Goal: Ask a question

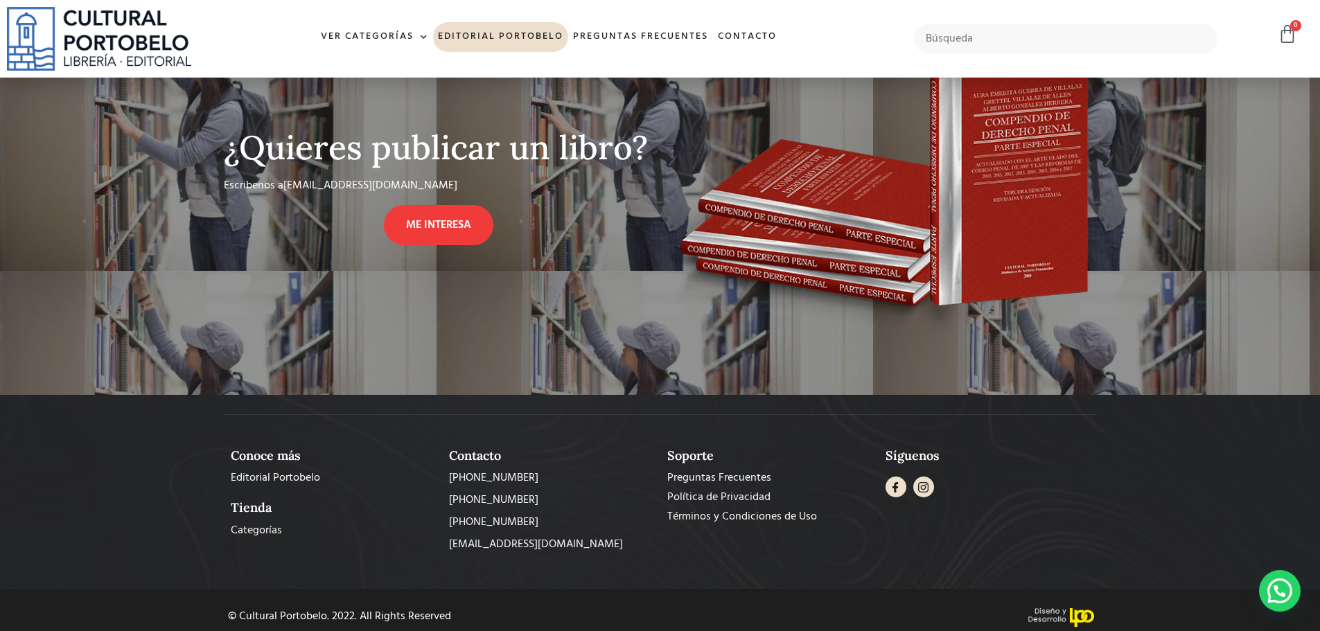
scroll to position [1108, 0]
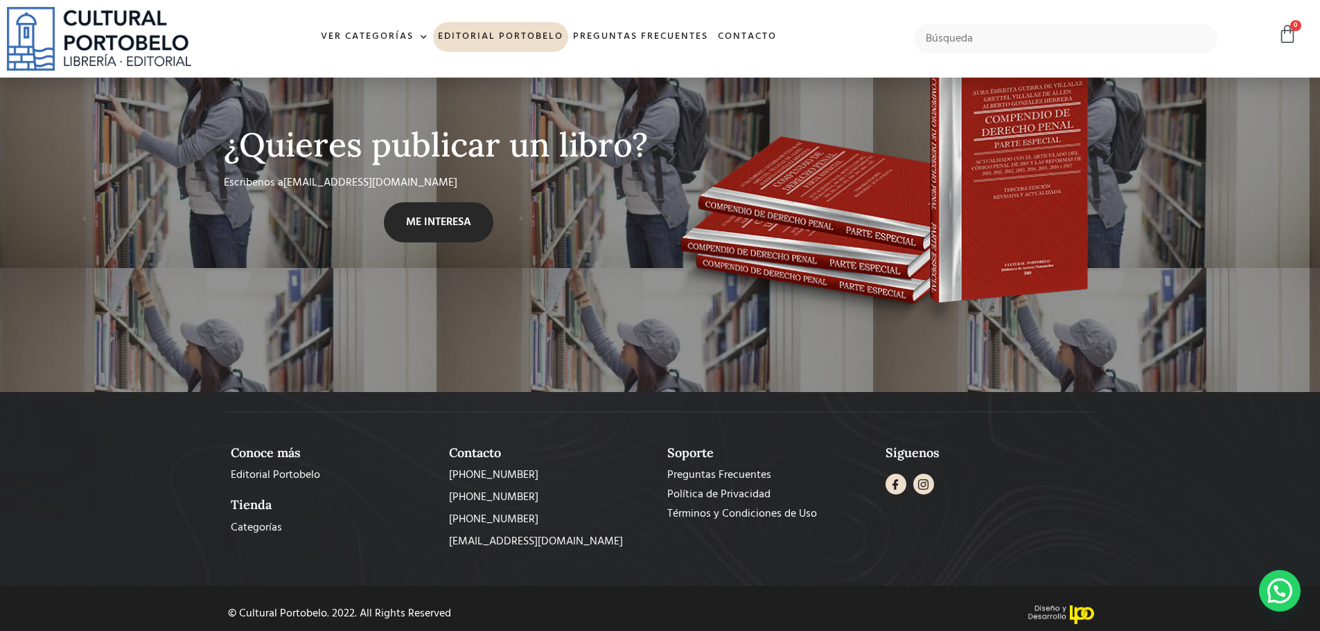
click at [435, 214] on span "ME INTERESA" at bounding box center [438, 222] width 65 height 17
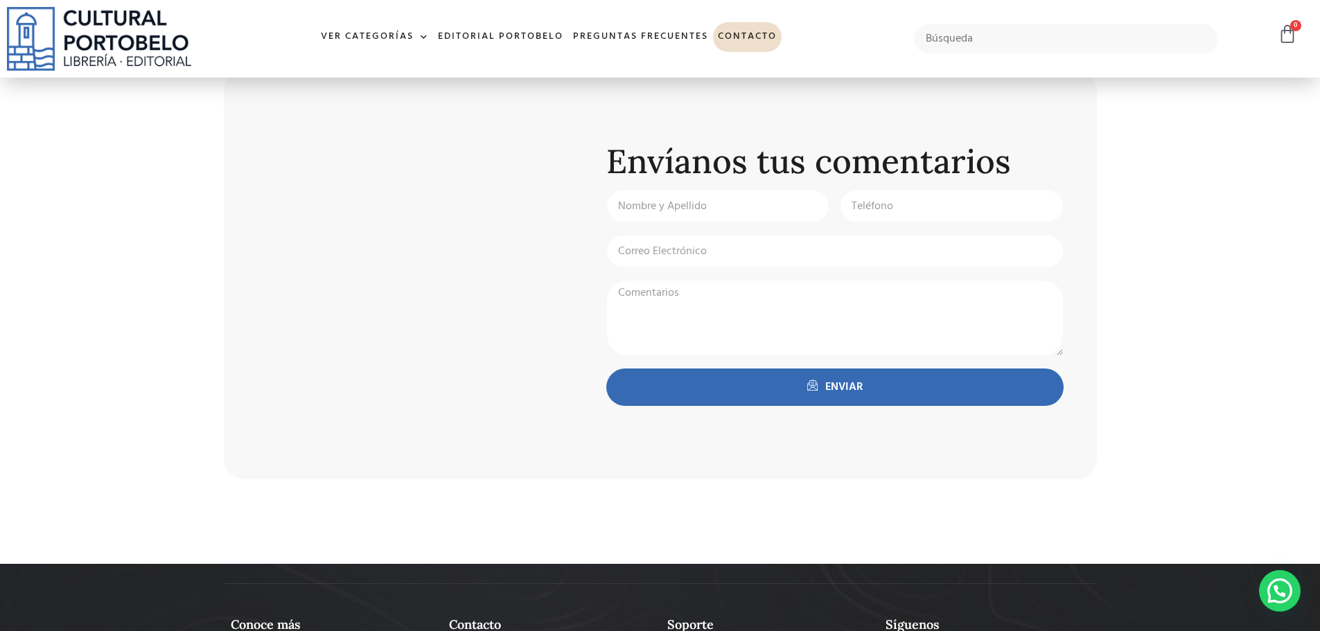
scroll to position [736, 0]
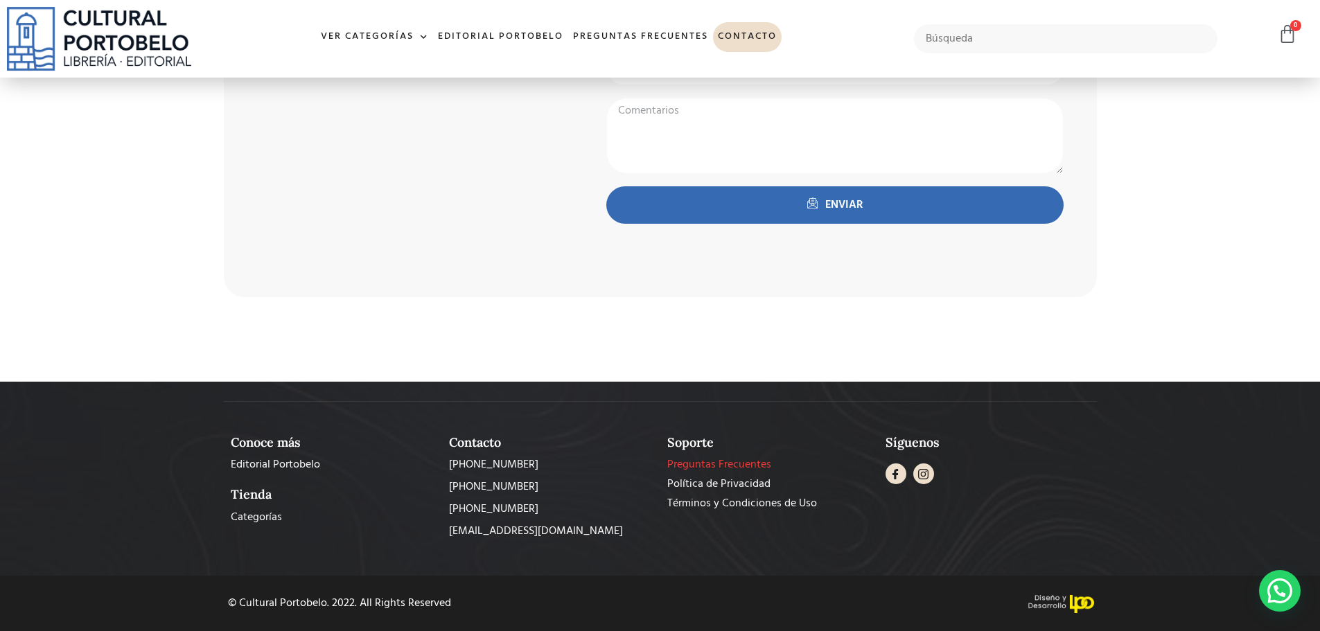
click at [693, 461] on span "Preguntas Frecuentes" at bounding box center [719, 465] width 104 height 17
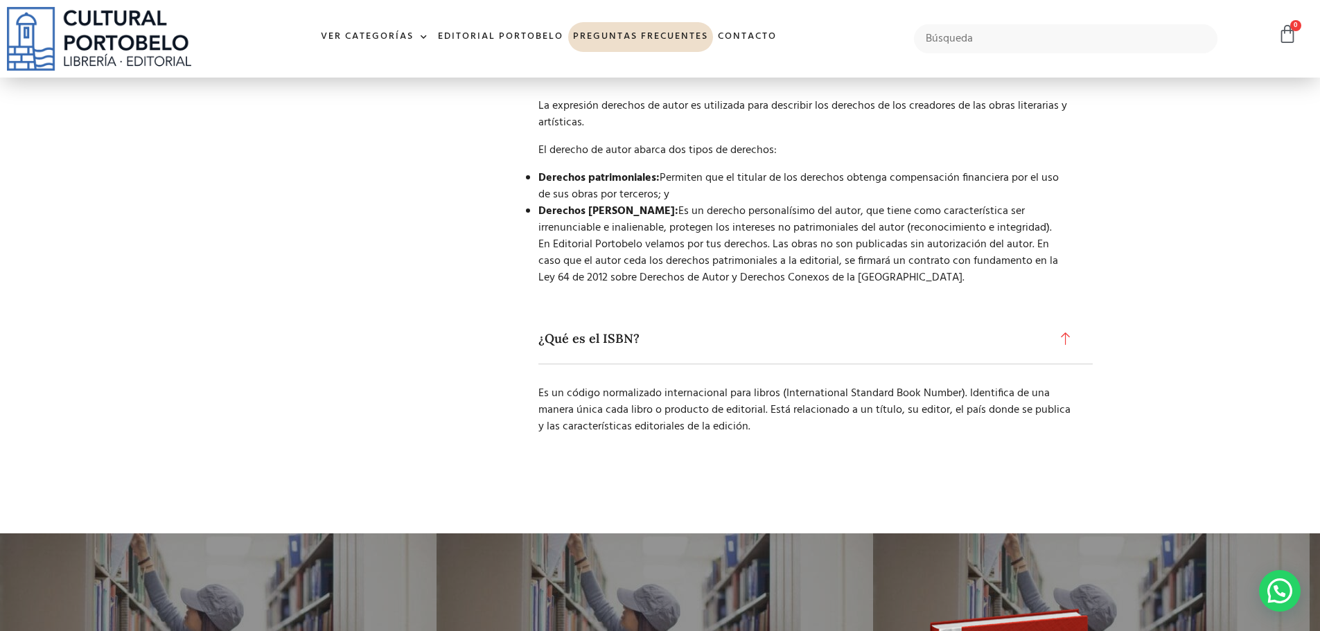
scroll to position [1663, 0]
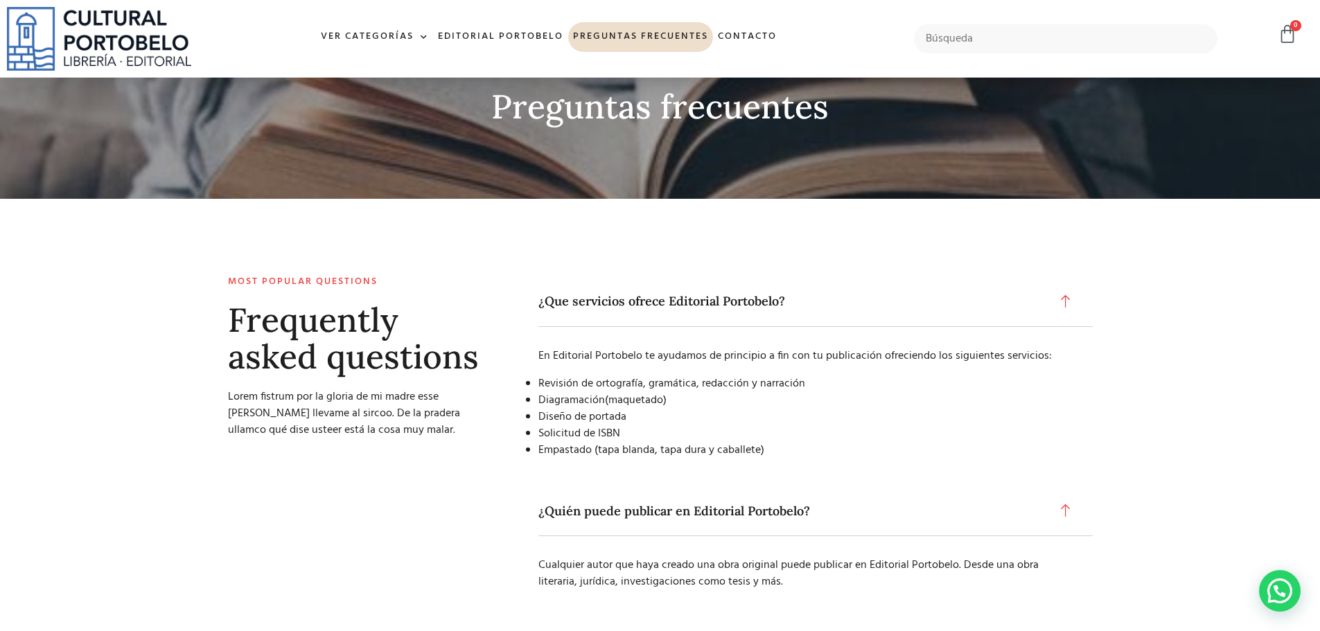
scroll to position [0, 0]
